Goal: Task Accomplishment & Management: Manage account settings

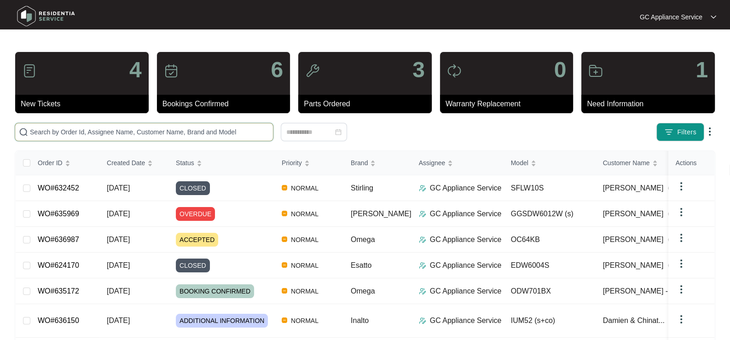
click at [76, 137] on span at bounding box center [144, 132] width 259 height 18
click at [67, 212] on link "WO#635969" at bounding box center [58, 214] width 41 height 8
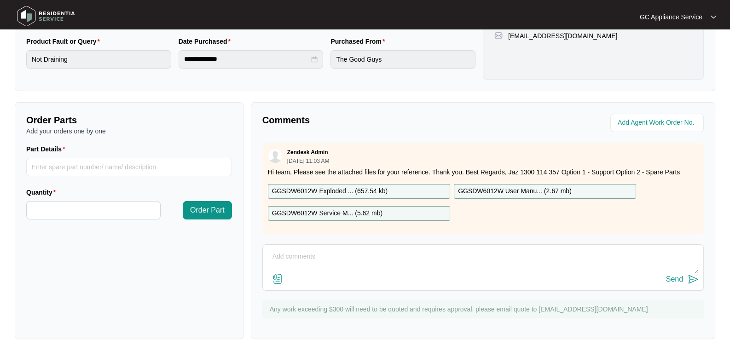
scroll to position [269, 0]
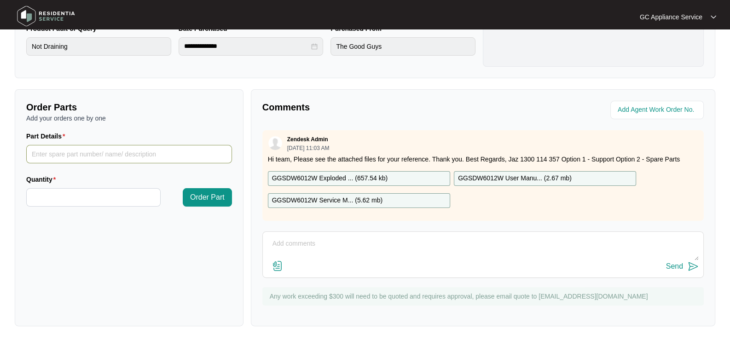
click at [83, 157] on input "Part Details" at bounding box center [129, 154] width 206 height 18
paste input "SP11814 drain pump"
type input "SP11814 drain pump"
click at [79, 198] on input "Quantity" at bounding box center [94, 197] width 134 height 17
type input "*"
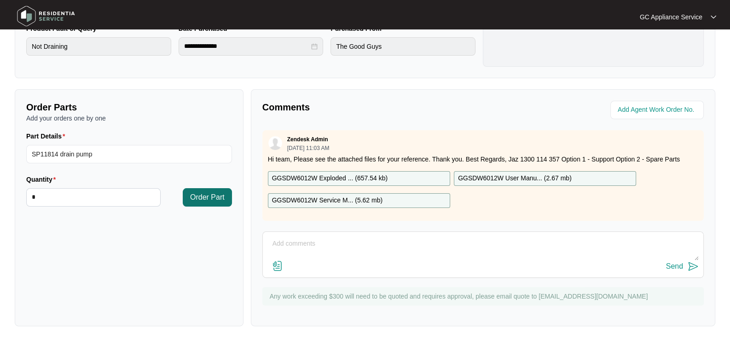
click at [210, 203] on button "Order Part" at bounding box center [207, 197] width 49 height 18
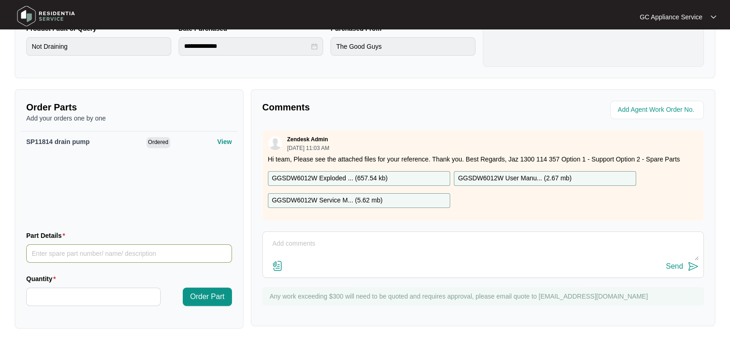
click at [44, 248] on input "Part Details" at bounding box center [129, 254] width 206 height 18
paste input "SP12885 main pcb"
type input "SP12885 main pcb"
click at [49, 292] on input "Quantity" at bounding box center [94, 296] width 134 height 17
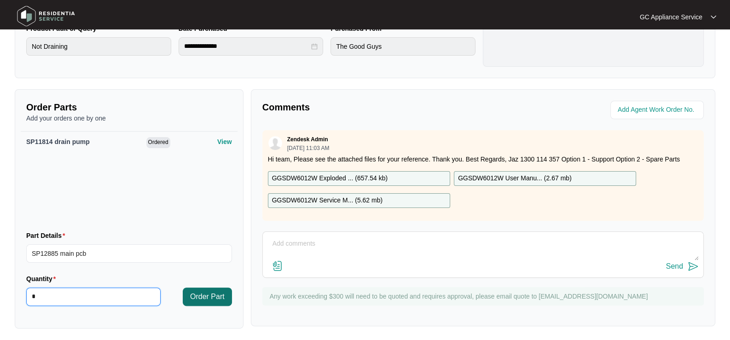
type input "*"
drag, startPoint x: 212, startPoint y: 293, endPoint x: 205, endPoint y: 297, distance: 7.6
click at [209, 295] on span "Order Part" at bounding box center [207, 296] width 35 height 11
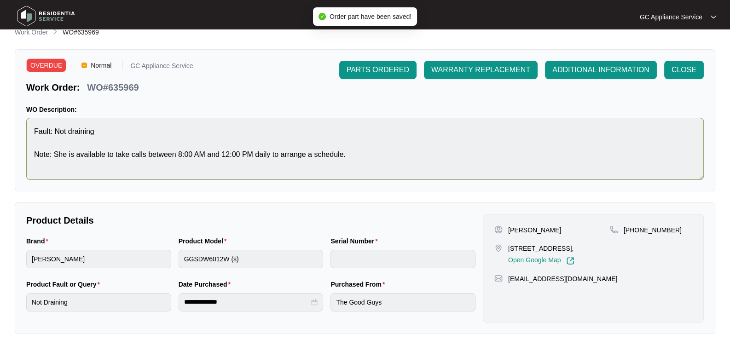
scroll to position [0, 0]
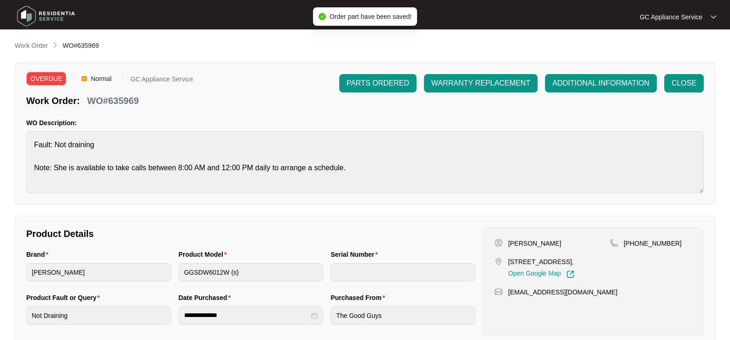
click at [370, 73] on div "OVERDUE Normal GC Appliance Service Work Order: WO#635969 PARTS ORDERED WARRANT…" at bounding box center [365, 134] width 701 height 142
click at [375, 82] on span "PARTS ORDERED" at bounding box center [378, 83] width 63 height 11
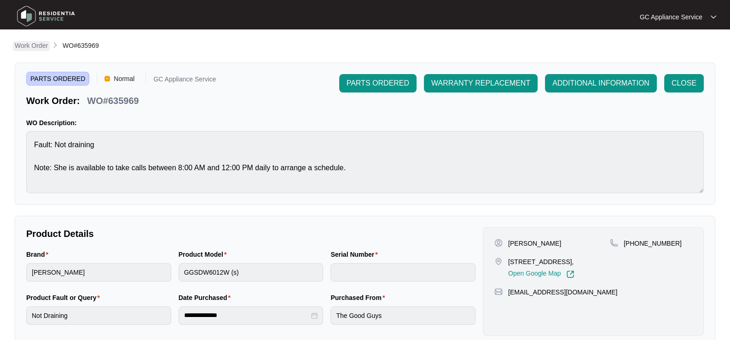
click at [28, 49] on p "Work Order" at bounding box center [31, 45] width 33 height 9
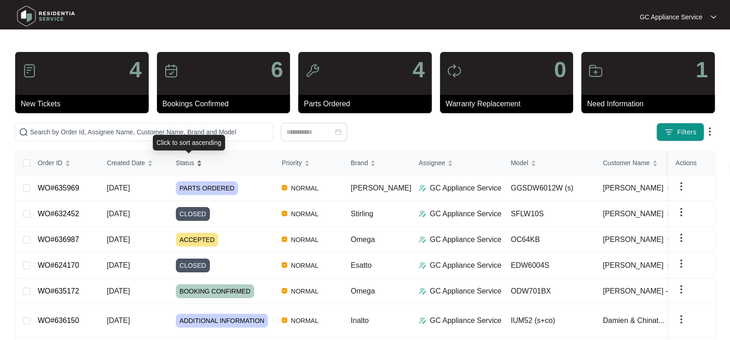
click at [186, 163] on span "Status" at bounding box center [185, 163] width 18 height 10
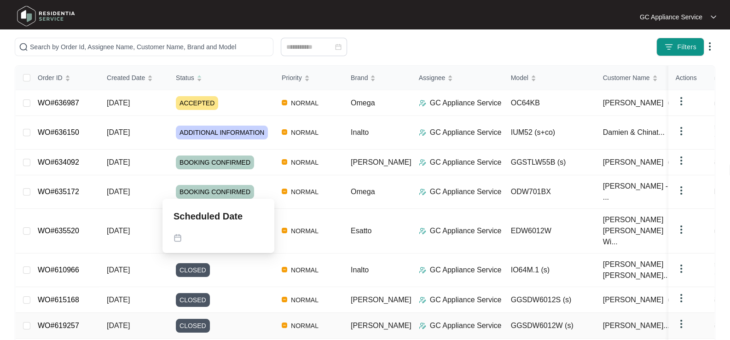
scroll to position [138, 0]
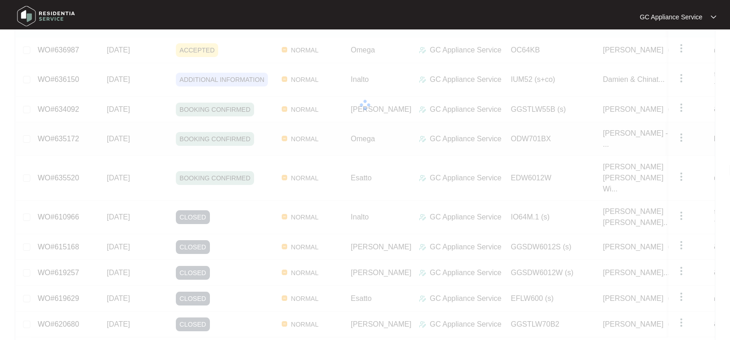
click at [138, 135] on div "Order ID Created Date Status Priority Brand Assignee Model Customer Name Purcha…" at bounding box center [365, 186] width 699 height 347
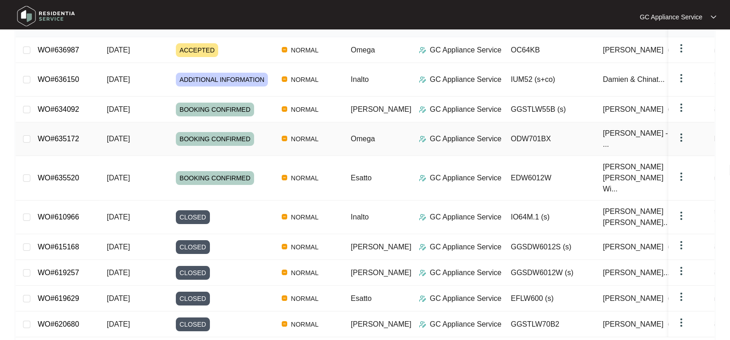
click at [64, 136] on link "WO#635172" at bounding box center [58, 139] width 41 height 8
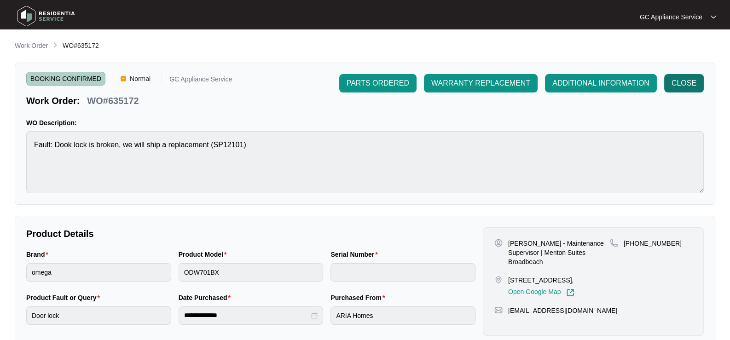
click at [678, 79] on span "CLOSE" at bounding box center [684, 83] width 25 height 11
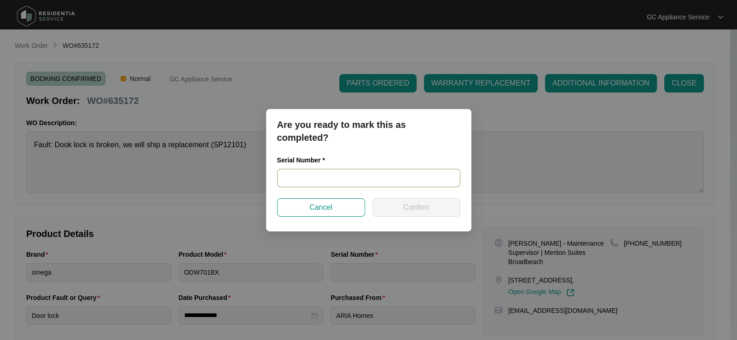
click at [307, 180] on input "text" at bounding box center [368, 178] width 183 height 18
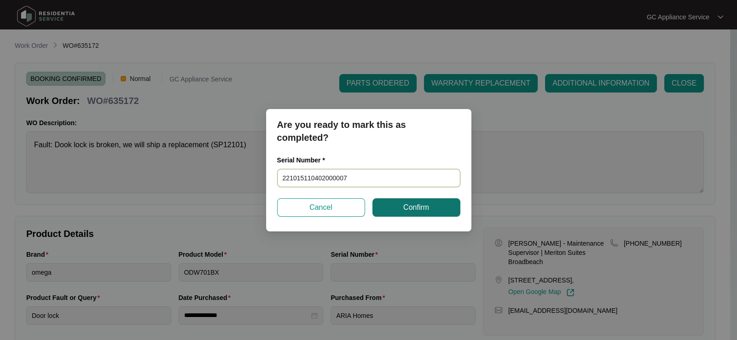
type input "221015110402000007"
click at [426, 201] on button "Confirm" at bounding box center [417, 207] width 88 height 18
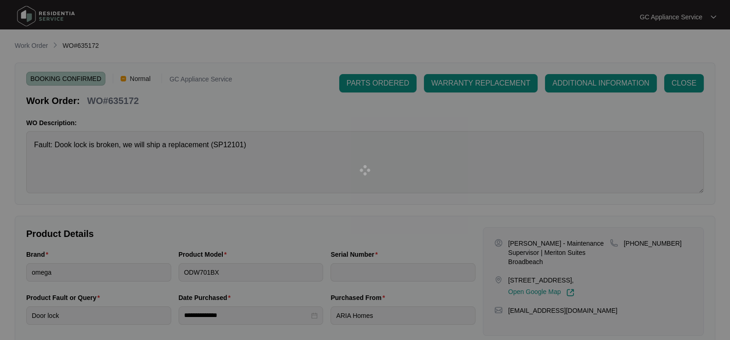
type input "221015110402000007"
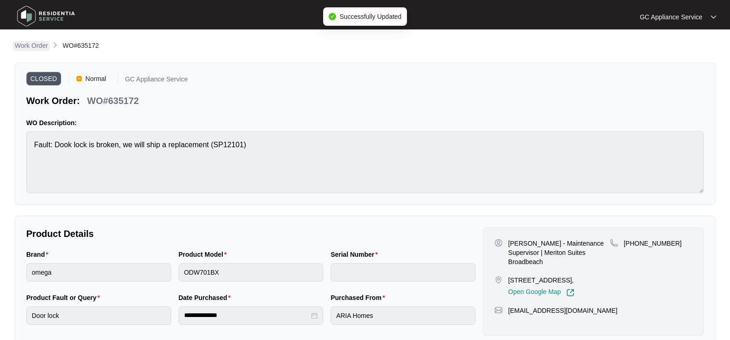
click at [36, 45] on p "Work Order" at bounding box center [31, 45] width 33 height 9
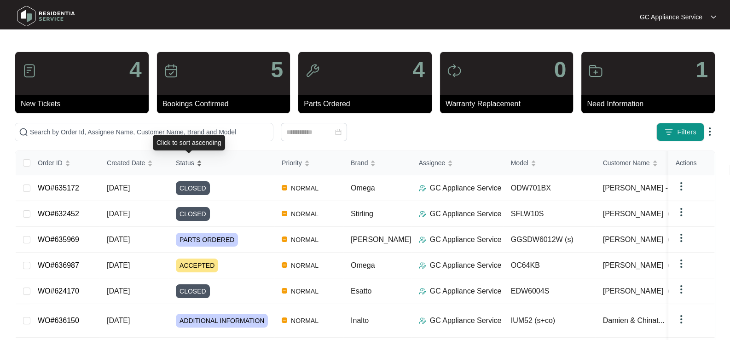
click at [190, 163] on span "Status" at bounding box center [185, 163] width 18 height 10
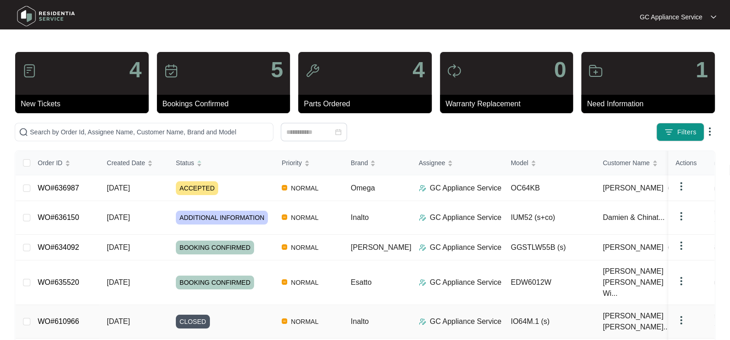
scroll to position [46, 0]
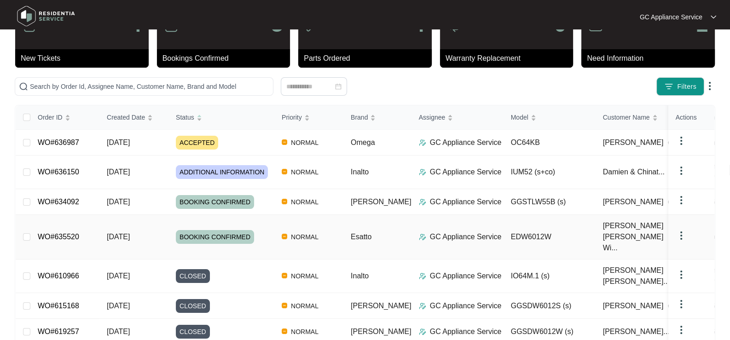
click at [130, 228] on div "Order ID Created Date Status Priority Brand Assignee Model Customer Name Purcha…" at bounding box center [365, 278] width 699 height 347
click at [129, 233] on span "[DATE]" at bounding box center [118, 237] width 23 height 8
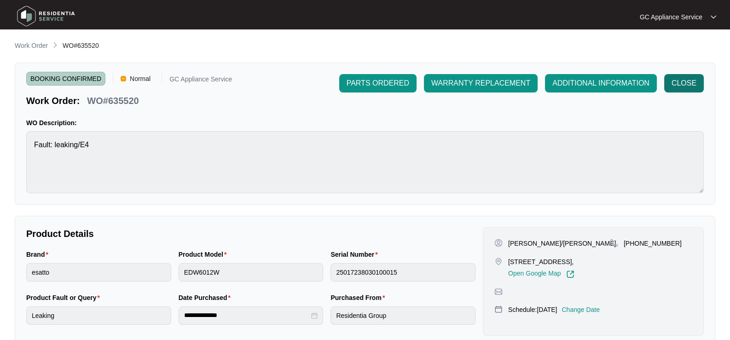
click at [693, 82] on span "CLOSE" at bounding box center [684, 83] width 25 height 11
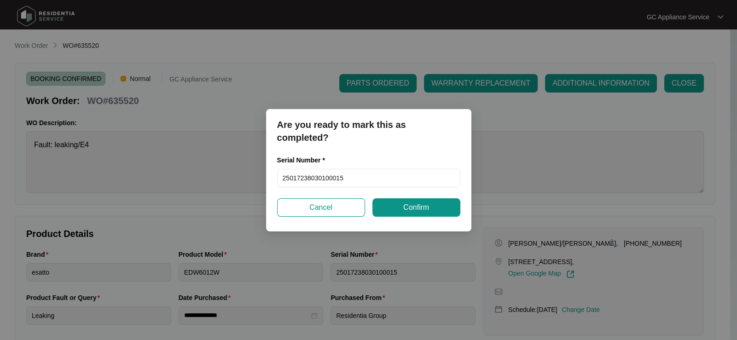
click at [408, 205] on span "Confirm" at bounding box center [416, 207] width 26 height 11
